Goal: Book appointment/travel/reservation

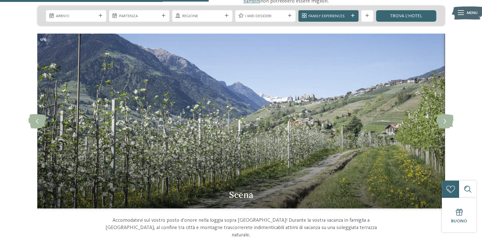
scroll to position [414, 0]
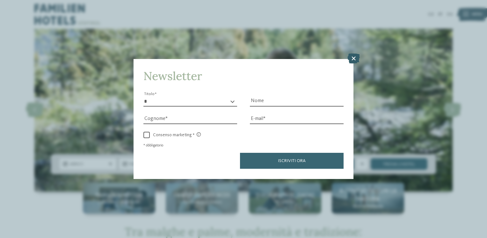
click at [354, 60] on icon at bounding box center [353, 59] width 12 height 10
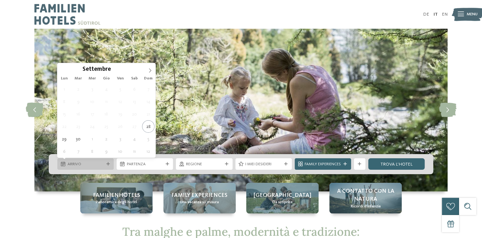
click at [101, 163] on span "Arrivo" at bounding box center [86, 164] width 36 height 6
click at [150, 70] on icon at bounding box center [150, 70] width 4 height 4
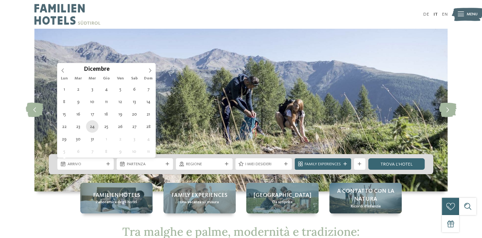
type div "24.12.2025"
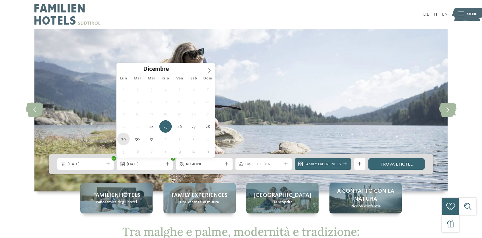
type div "29.12.2025"
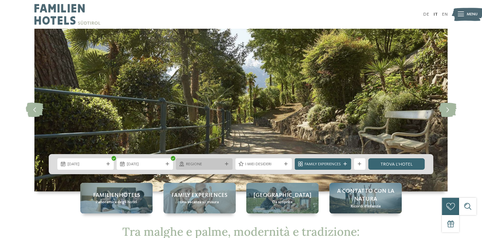
click at [226, 163] on icon at bounding box center [227, 164] width 4 height 4
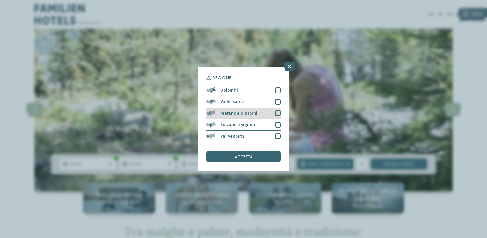
click at [276, 113] on div at bounding box center [278, 113] width 6 height 6
click at [252, 157] on span "accetta" at bounding box center [243, 156] width 18 height 4
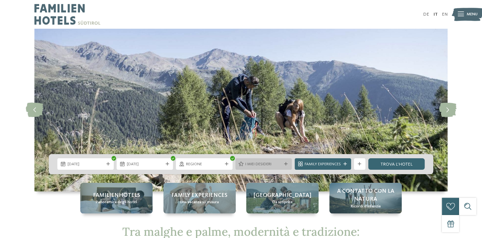
click at [288, 164] on div at bounding box center [286, 164] width 6 height 4
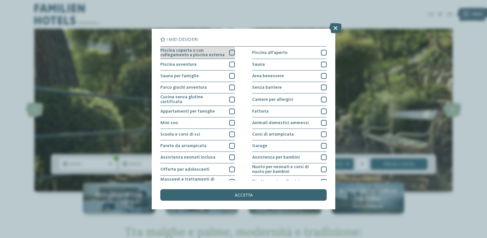
click at [229, 52] on div at bounding box center [232, 53] width 6 height 6
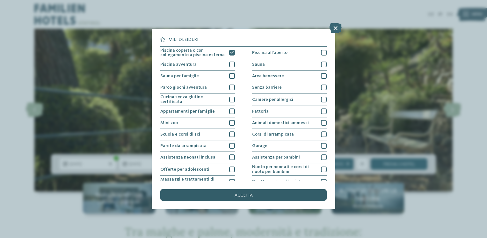
click at [258, 196] on div "accetta" at bounding box center [243, 194] width 166 height 11
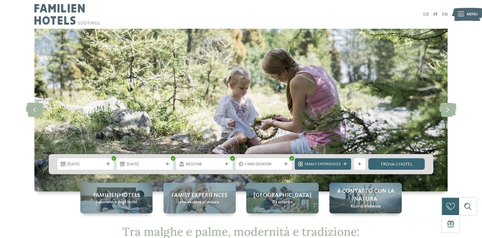
click at [326, 164] on span "Family Experiences" at bounding box center [323, 164] width 36 height 6
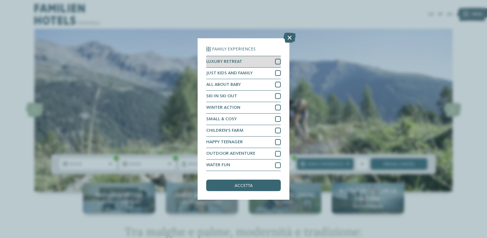
click at [276, 62] on div at bounding box center [278, 62] width 6 height 6
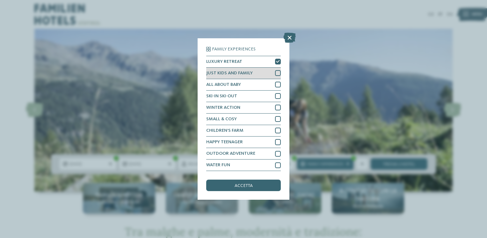
click at [277, 73] on div at bounding box center [278, 73] width 6 height 6
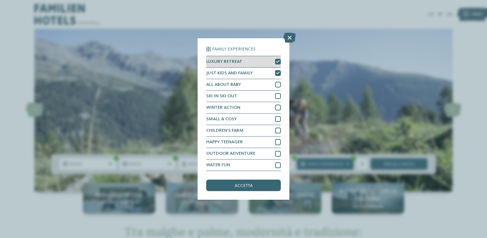
click at [278, 62] on icon at bounding box center [278, 62] width 4 height 4
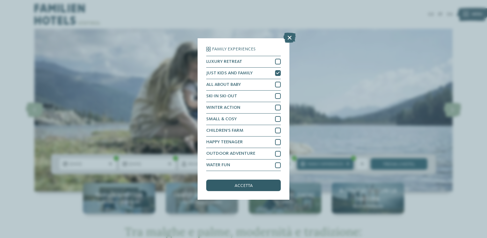
click at [233, 188] on div "accetta" at bounding box center [243, 184] width 75 height 11
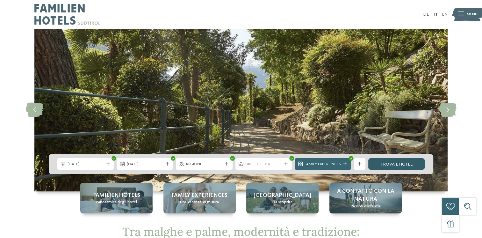
click at [391, 164] on link "trova l’hotel" at bounding box center [396, 163] width 56 height 11
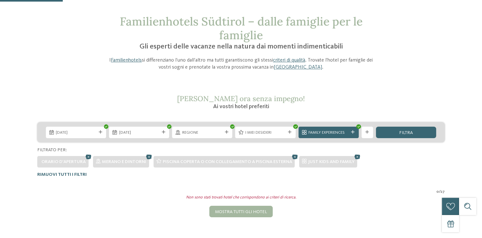
scroll to position [25, 0]
click at [227, 132] on icon at bounding box center [227, 133] width 4 height 4
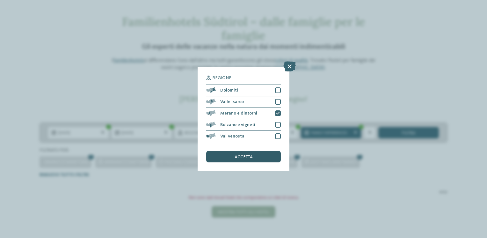
click at [250, 158] on span "accetta" at bounding box center [243, 156] width 18 height 4
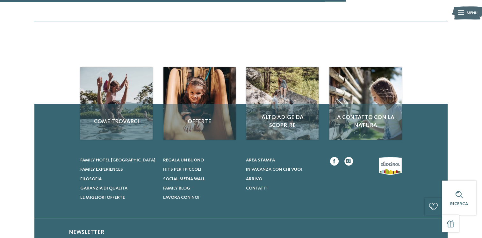
scroll to position [248, 0]
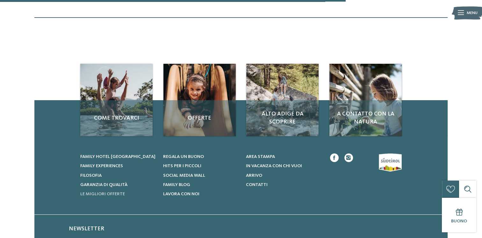
click at [103, 192] on span "Le migliori offerte" at bounding box center [102, 193] width 45 height 4
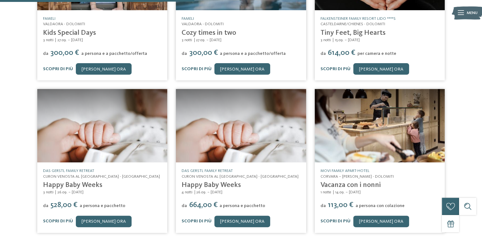
scroll to position [223, 0]
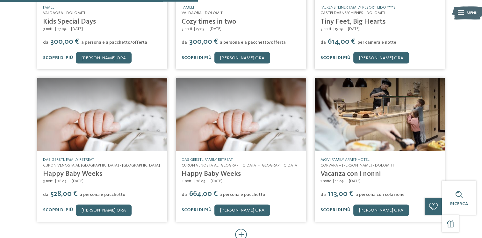
click at [337, 207] on link "Scopri di più" at bounding box center [335, 209] width 30 height 4
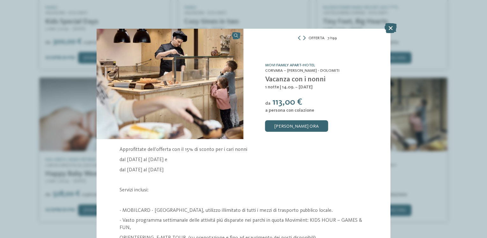
click at [391, 28] on icon at bounding box center [390, 28] width 12 height 10
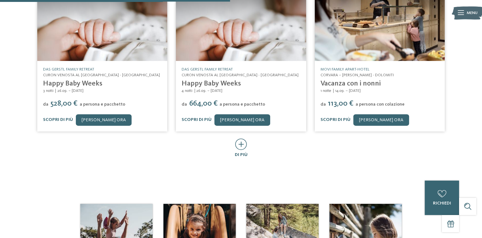
scroll to position [255, 0]
